Goal: Transaction & Acquisition: Subscribe to service/newsletter

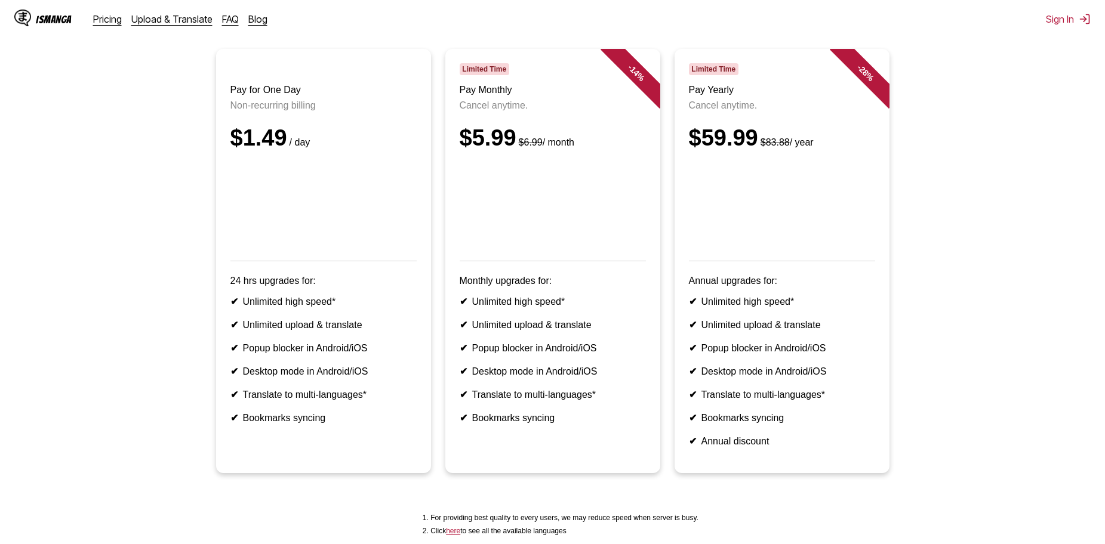
scroll to position [119, 0]
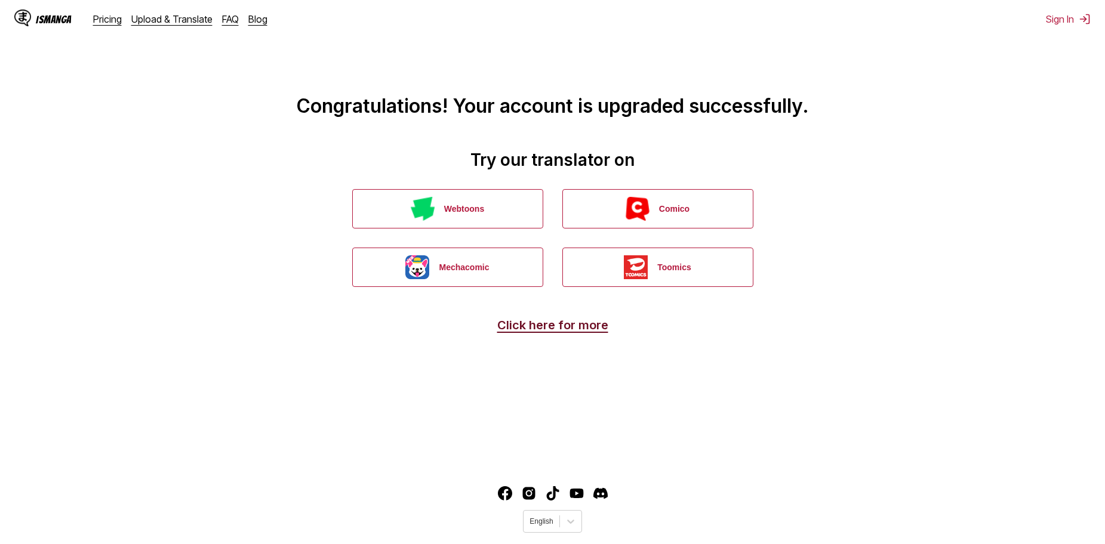
click at [529, 330] on link "Click here for more" at bounding box center [552, 325] width 111 height 14
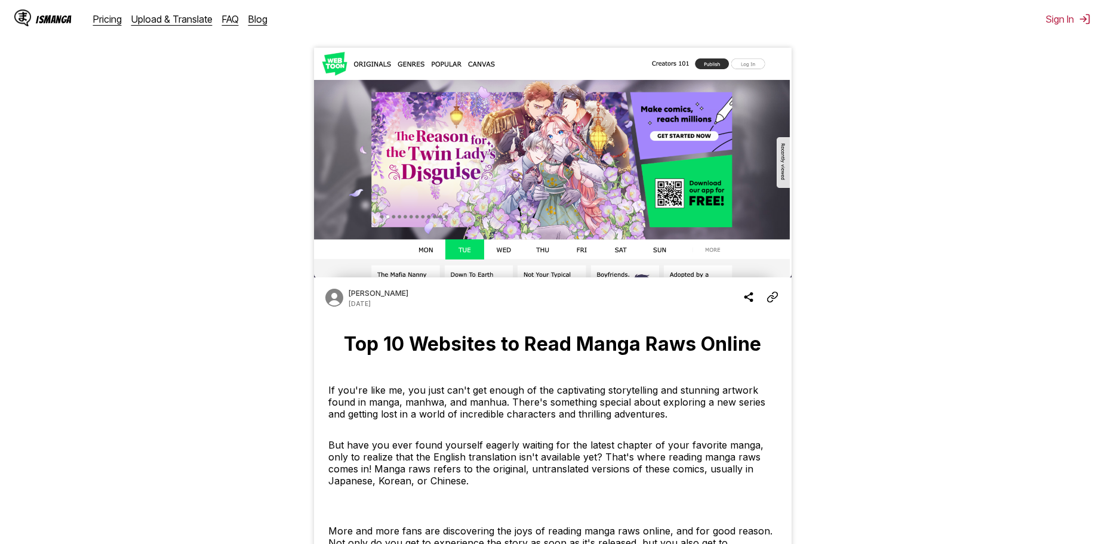
click at [860, 22] on div "IsManga Pricing Upload & Translate FAQ Blog Sign In Pricing Upload & Translate …" at bounding box center [552, 19] width 1105 height 38
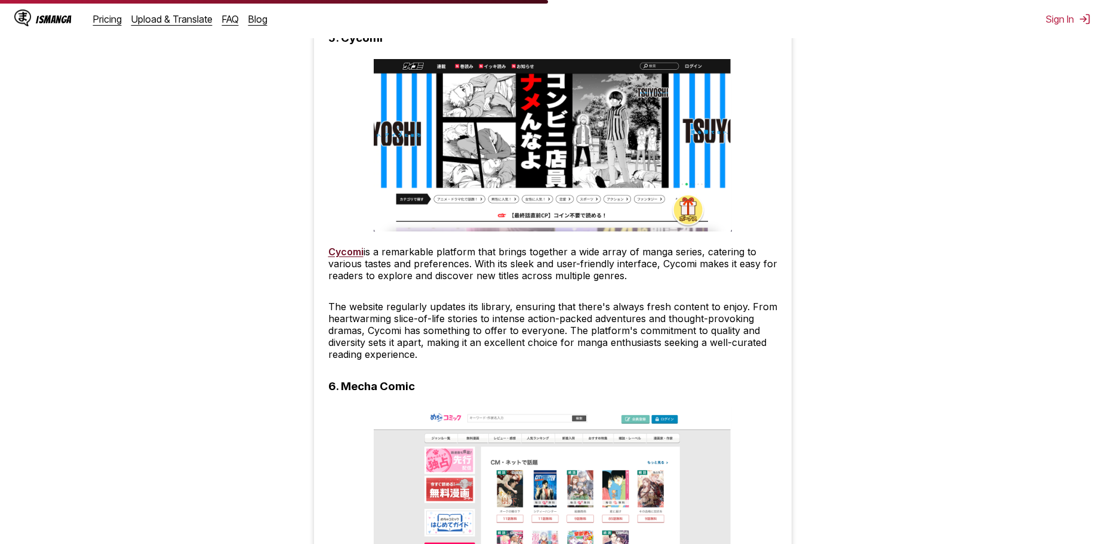
scroll to position [2388, 0]
